Goal: Book appointment/travel/reservation

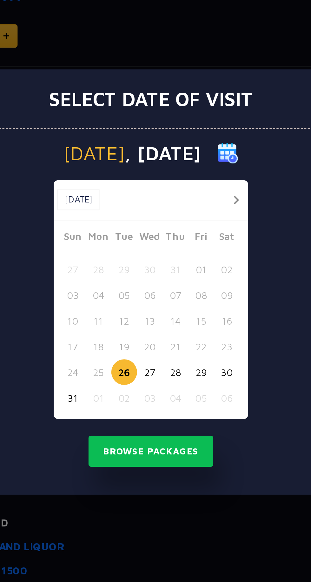
click at [187, 252] on div at bounding box center [192, 253] width 12 height 8
click at [192, 252] on button "button" at bounding box center [194, 253] width 8 height 8
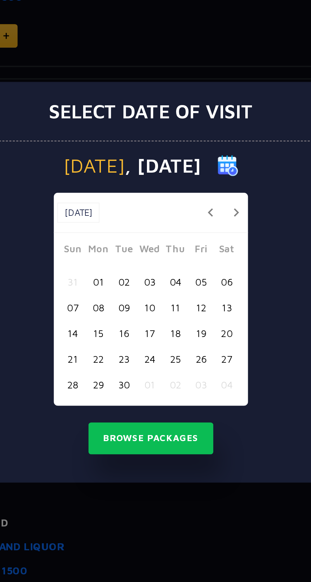
click at [192, 258] on button "button" at bounding box center [194, 259] width 8 height 8
click at [192, 323] on button "25" at bounding box center [190, 326] width 12 height 12
click at [178, 325] on button "24" at bounding box center [179, 326] width 12 height 12
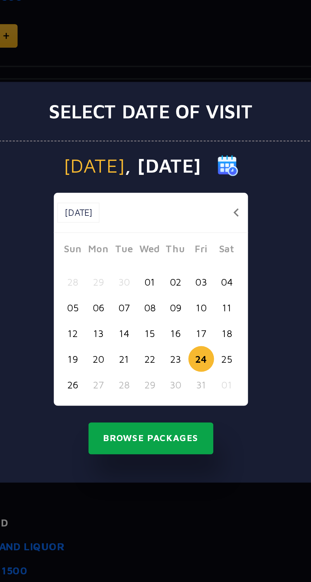
click at [171, 362] on button "Browse Packages" at bounding box center [155, 362] width 57 height 15
